Goal: Check status: Check status

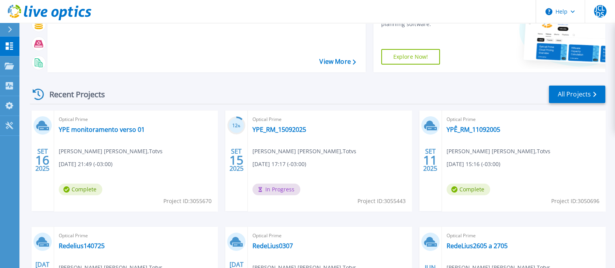
scroll to position [92, 0]
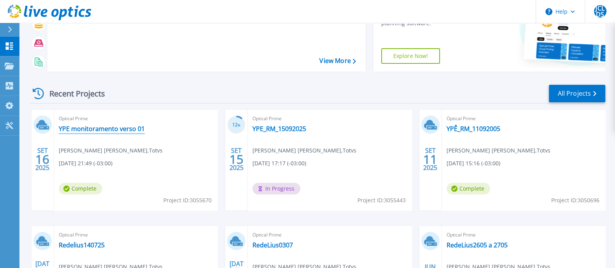
click at [117, 132] on link "YPE monitoramento verso 01" at bounding box center [102, 129] width 86 height 8
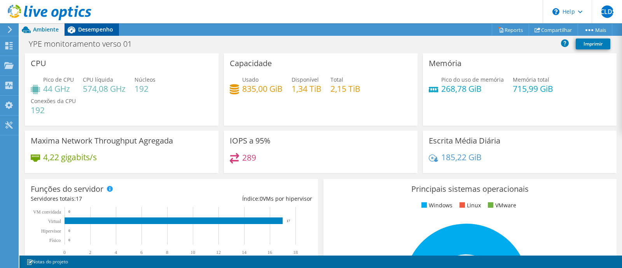
click at [104, 30] on span "Desempenho" at bounding box center [95, 29] width 35 height 7
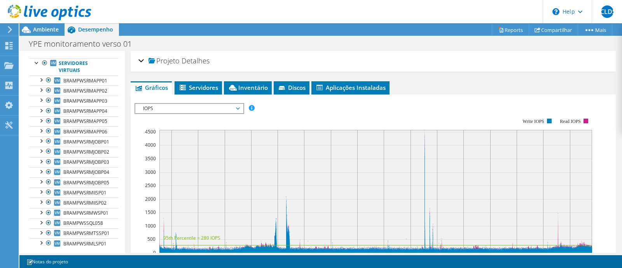
scroll to position [58, 0]
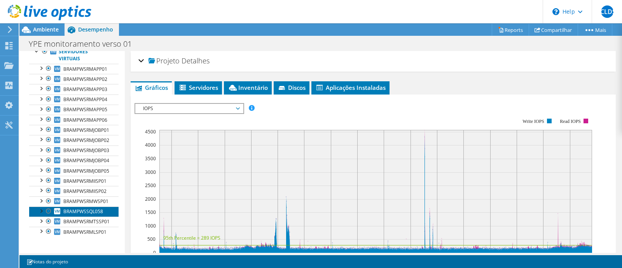
click at [96, 214] on link "BRAMPWSSQL058" at bounding box center [73, 212] width 89 height 10
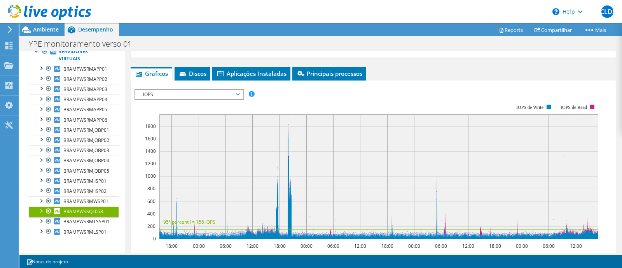
scroll to position [13, 0]
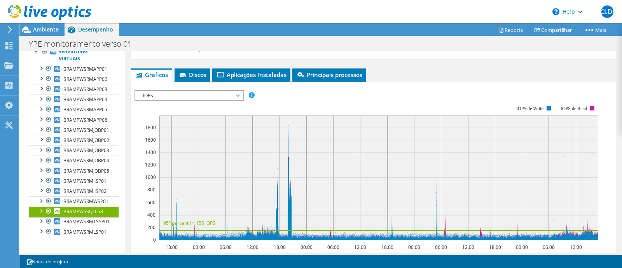
click at [236, 93] on span "IOPS" at bounding box center [189, 95] width 100 height 9
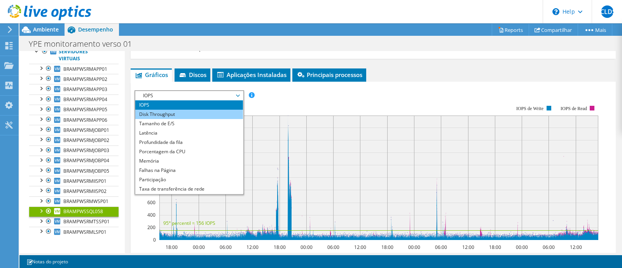
click at [229, 112] on li "Disk Throughput" at bounding box center [189, 114] width 108 height 9
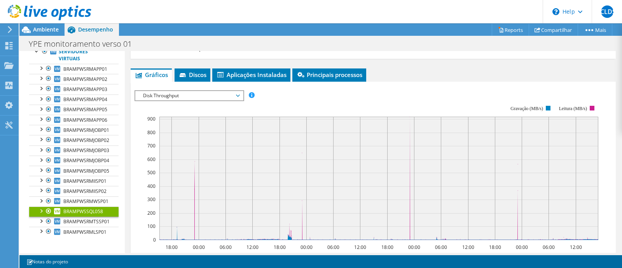
click at [239, 96] on span "Disk Throughput" at bounding box center [189, 95] width 100 height 9
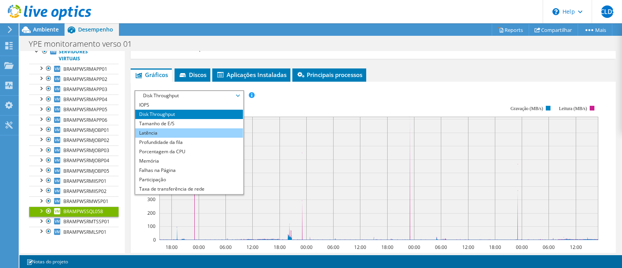
click at [232, 128] on li "Latência" at bounding box center [189, 132] width 108 height 9
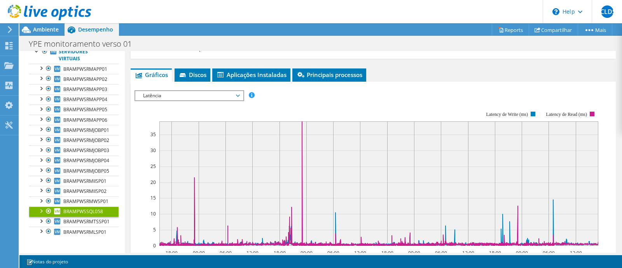
click at [239, 96] on span "Latência" at bounding box center [189, 95] width 100 height 9
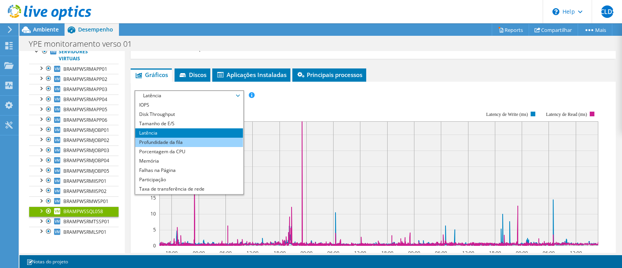
click at [225, 143] on li "Profundidade da fila" at bounding box center [189, 142] width 108 height 9
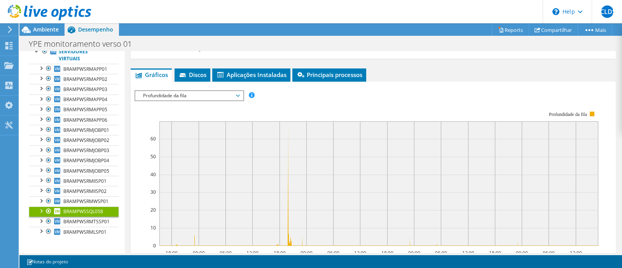
click at [239, 96] on span "Profundidade da fila" at bounding box center [189, 95] width 100 height 9
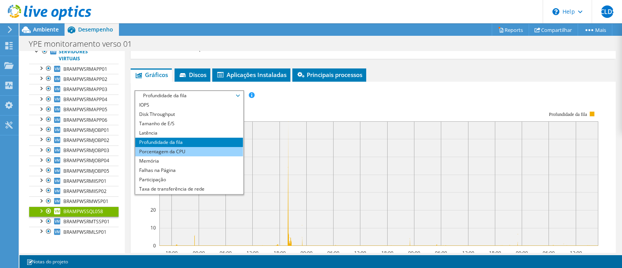
click at [218, 149] on li "Porcentagem da CPU" at bounding box center [189, 151] width 108 height 9
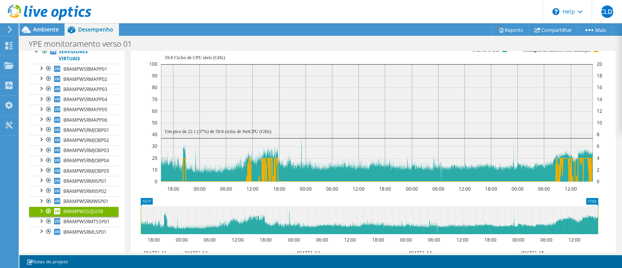
scroll to position [77, 0]
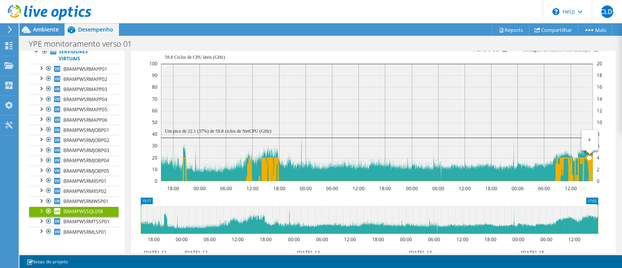
drag, startPoint x: 566, startPoint y: 157, endPoint x: 590, endPoint y: 156, distance: 23.7
click at [590, 158] on icon at bounding box center [377, 169] width 432 height 23
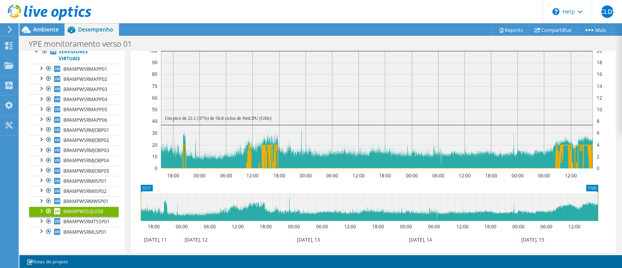
scroll to position [175, 0]
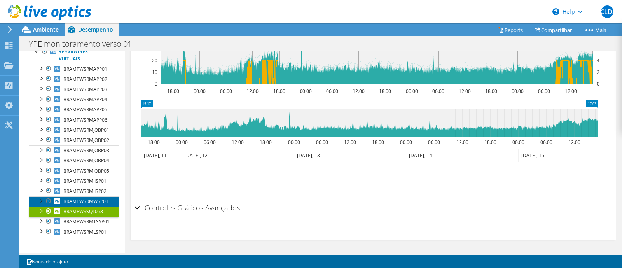
click at [89, 198] on span "BRAMPWSRMWSP01" at bounding box center [85, 201] width 45 height 7
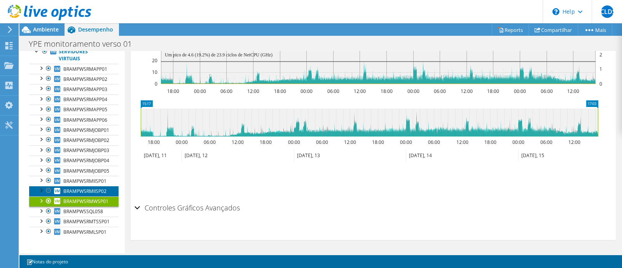
click at [90, 188] on span "BRAMPWSRMIISP02" at bounding box center [84, 191] width 43 height 7
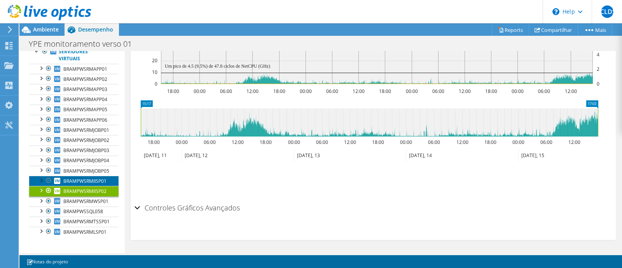
click at [92, 180] on span "BRAMPWSRMIISP01" at bounding box center [84, 181] width 43 height 7
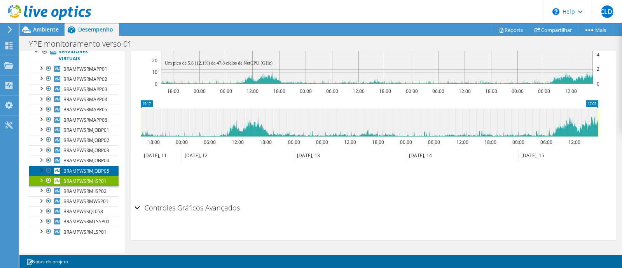
click at [93, 168] on span "BRAMPWSRMJOBP05" at bounding box center [86, 171] width 46 height 7
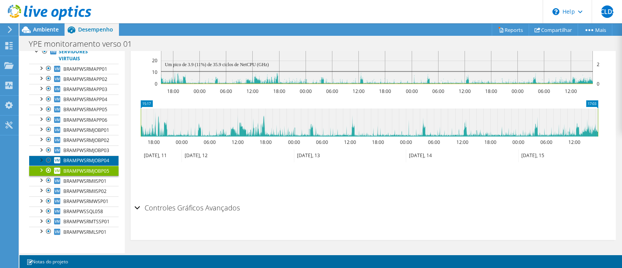
click at [95, 159] on span "BRAMPWSRMJOBP04" at bounding box center [86, 160] width 46 height 7
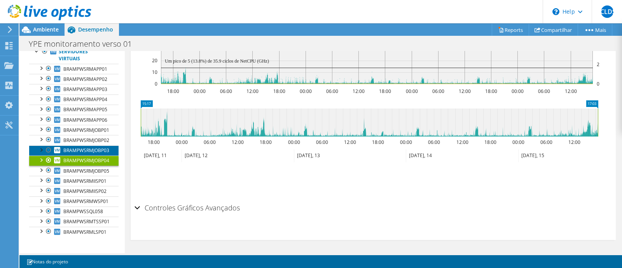
click at [97, 149] on span "BRAMPWSRMJOBP03" at bounding box center [86, 150] width 46 height 7
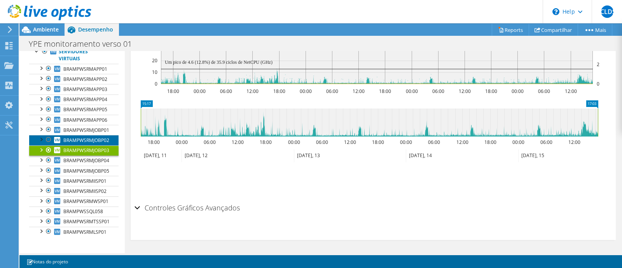
click at [98, 137] on span "BRAMPWSRMJOBP02" at bounding box center [86, 140] width 46 height 7
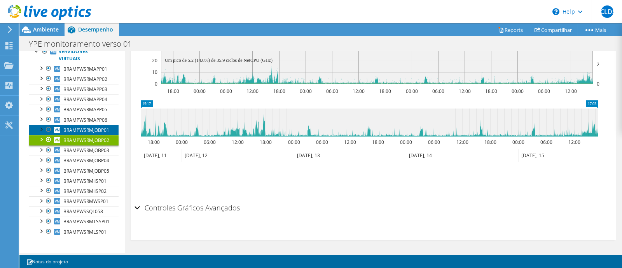
click at [99, 130] on span "BRAMPWSRMJOBP01" at bounding box center [86, 130] width 46 height 7
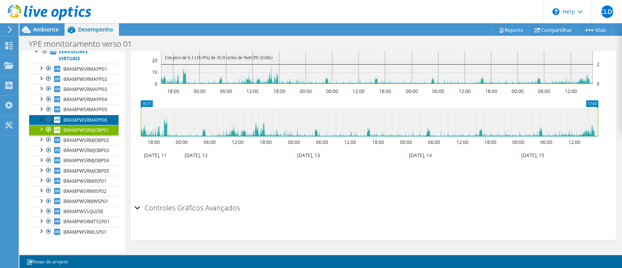
click at [101, 119] on span "BRAMPWSRMAPP06" at bounding box center [85, 120] width 44 height 7
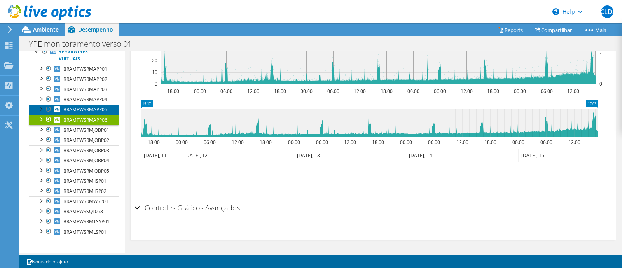
click at [101, 108] on span "BRAMPWSRMAPP05" at bounding box center [85, 109] width 44 height 7
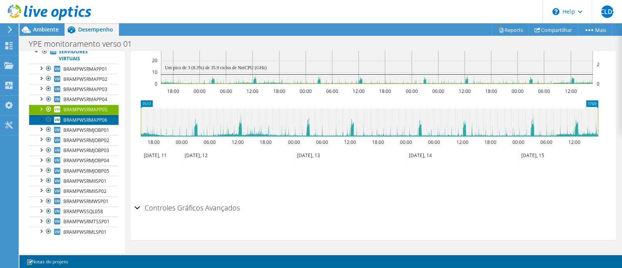
click at [101, 117] on span "BRAMPWSRMAPP06" at bounding box center [85, 120] width 44 height 7
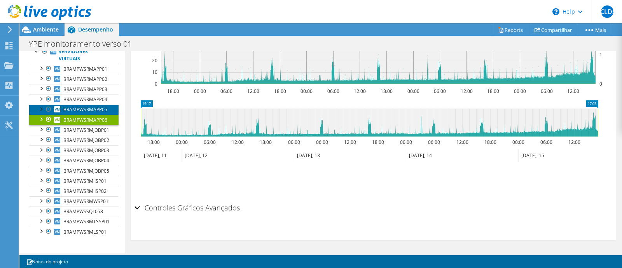
click at [101, 107] on span "BRAMPWSRMAPP05" at bounding box center [85, 109] width 44 height 7
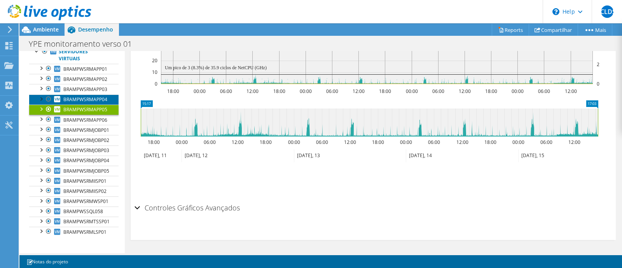
click at [101, 101] on span "BRAMPWSRMAPP04" at bounding box center [85, 99] width 44 height 7
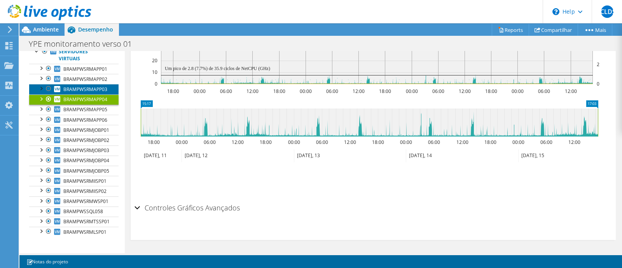
click at [99, 89] on span "BRAMPWSRMAPP03" at bounding box center [85, 89] width 44 height 7
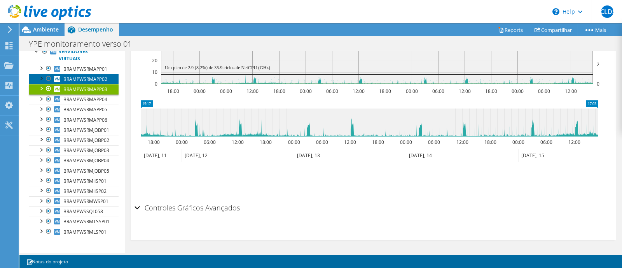
click at [97, 79] on span "BRAMPWSRMAPP02" at bounding box center [85, 79] width 44 height 7
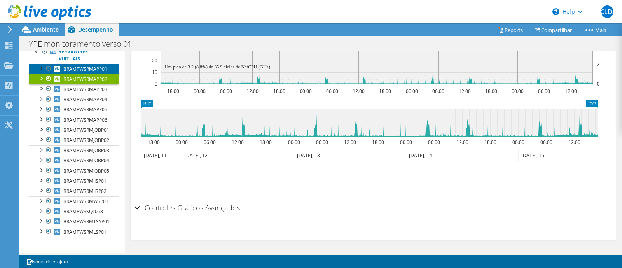
click at [96, 68] on span "BRAMPWSRMAPP01" at bounding box center [85, 69] width 44 height 7
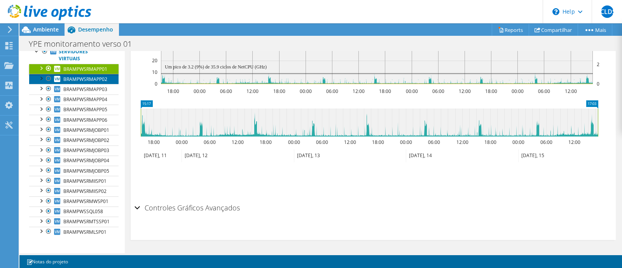
click at [98, 80] on span "BRAMPWSRMAPP02" at bounding box center [85, 79] width 44 height 7
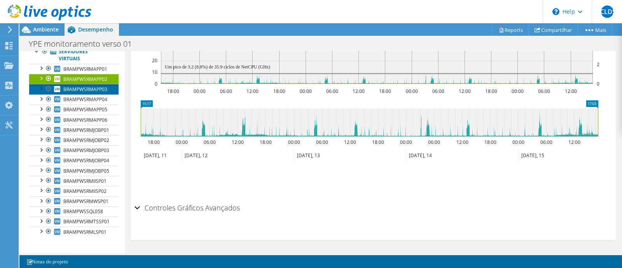
click at [88, 89] on span "BRAMPWSRMAPP03" at bounding box center [85, 89] width 44 height 7
